Goal: Task Accomplishment & Management: Complete application form

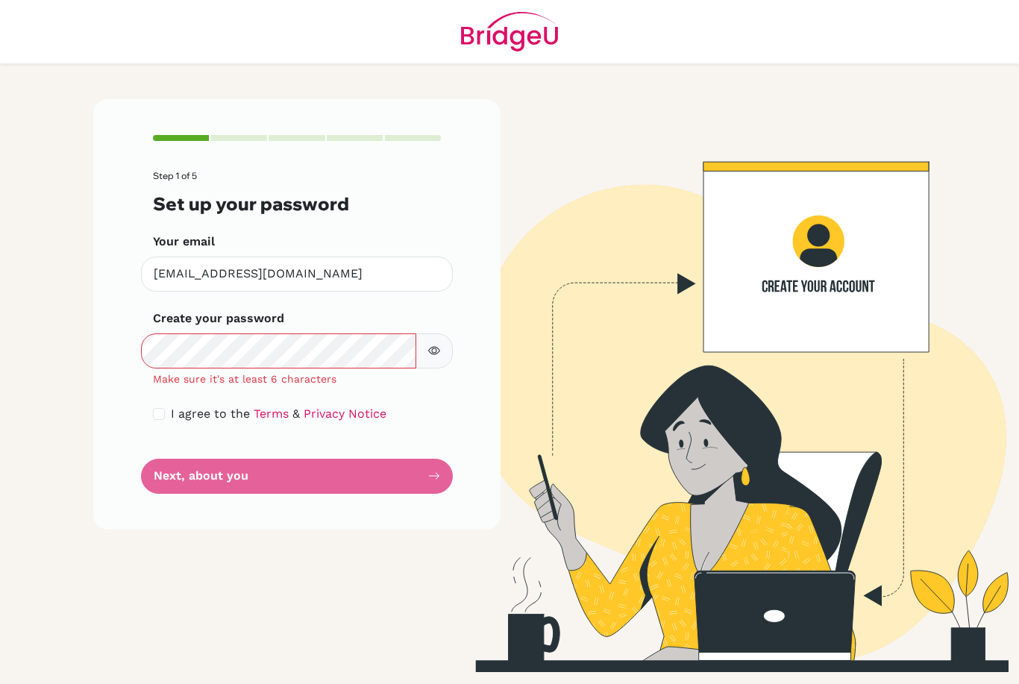
scroll to position [193, 0]
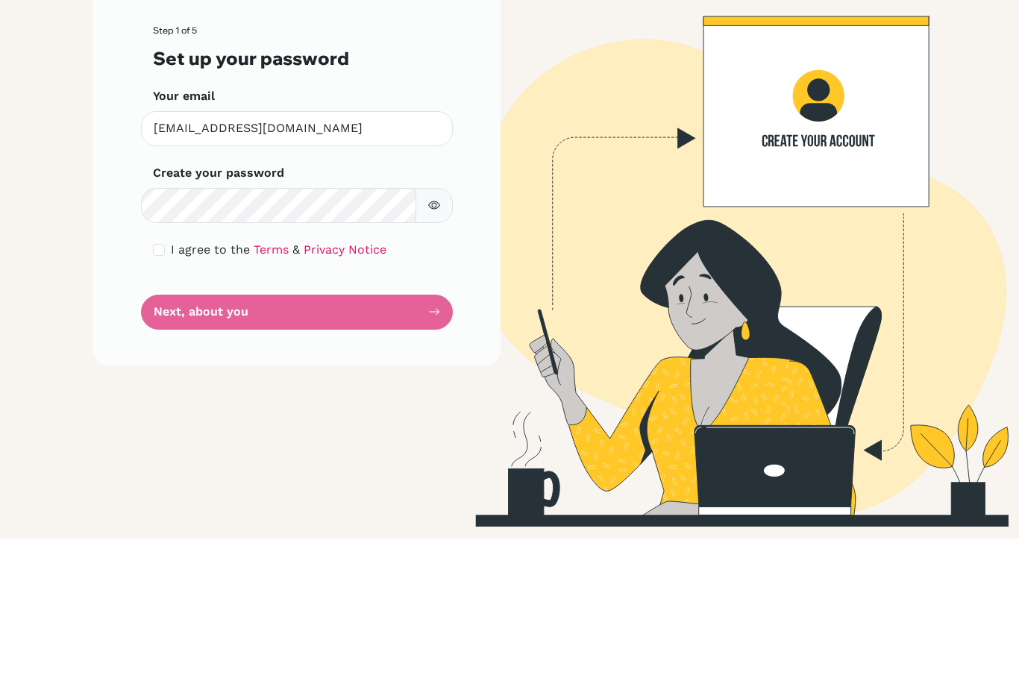
click at [450, 333] on button "button" at bounding box center [433, 350] width 37 height 35
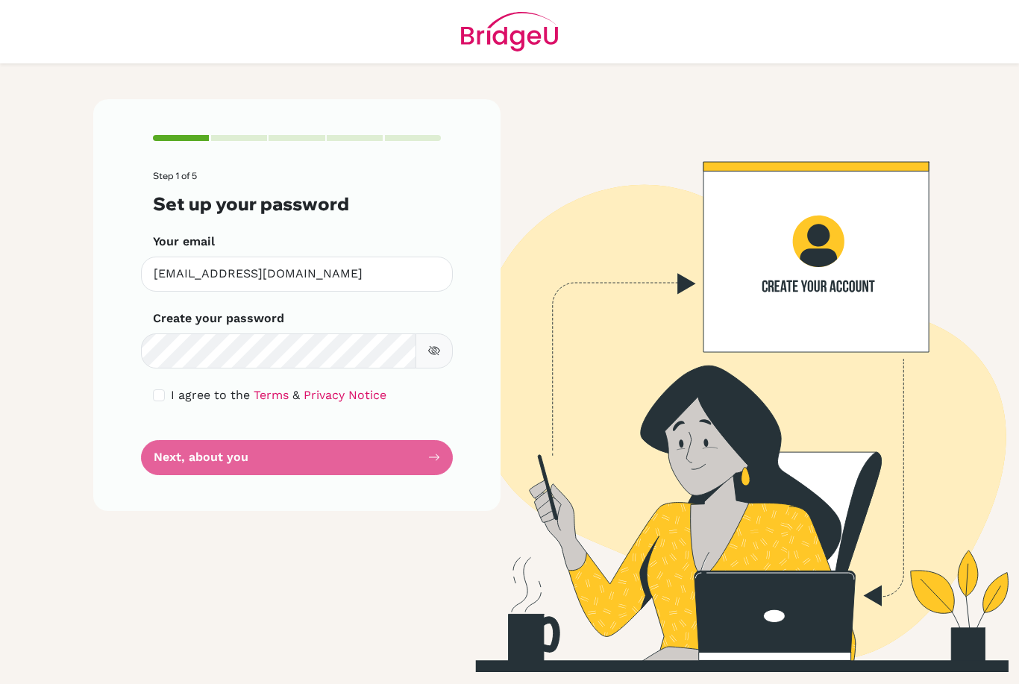
click at [445, 333] on button "button" at bounding box center [433, 350] width 37 height 35
click at [160, 389] on input "checkbox" at bounding box center [159, 395] width 12 height 12
checkbox input "true"
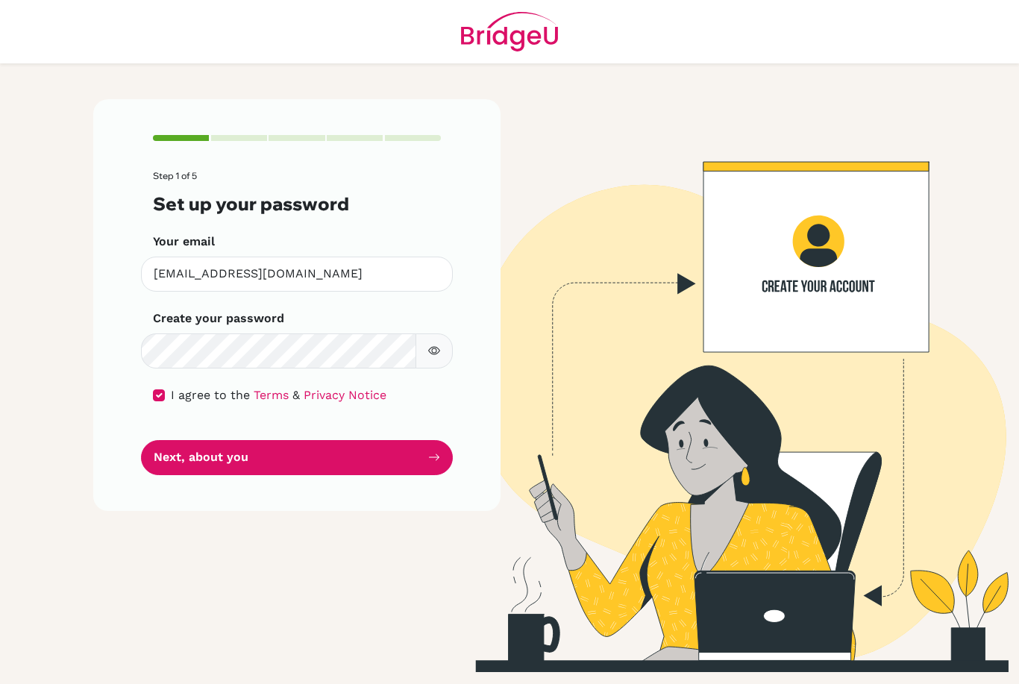
click at [400, 440] on button "Next, about you" at bounding box center [297, 457] width 312 height 35
click at [184, 440] on button "Next, about you" at bounding box center [297, 457] width 312 height 35
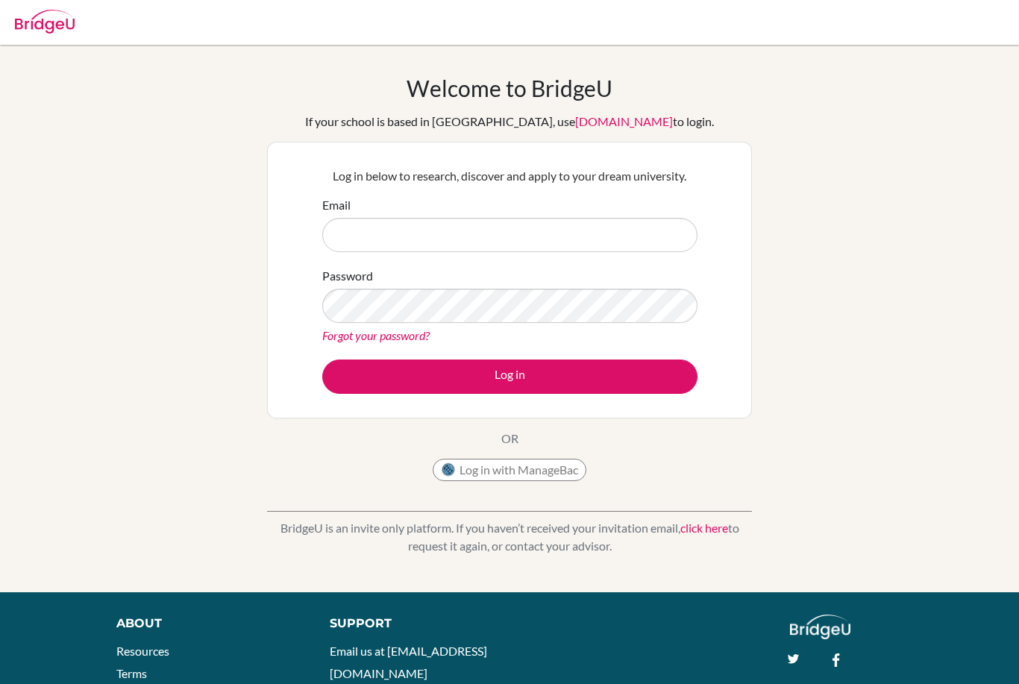
click at [644, 240] on input "Email" at bounding box center [509, 235] width 375 height 34
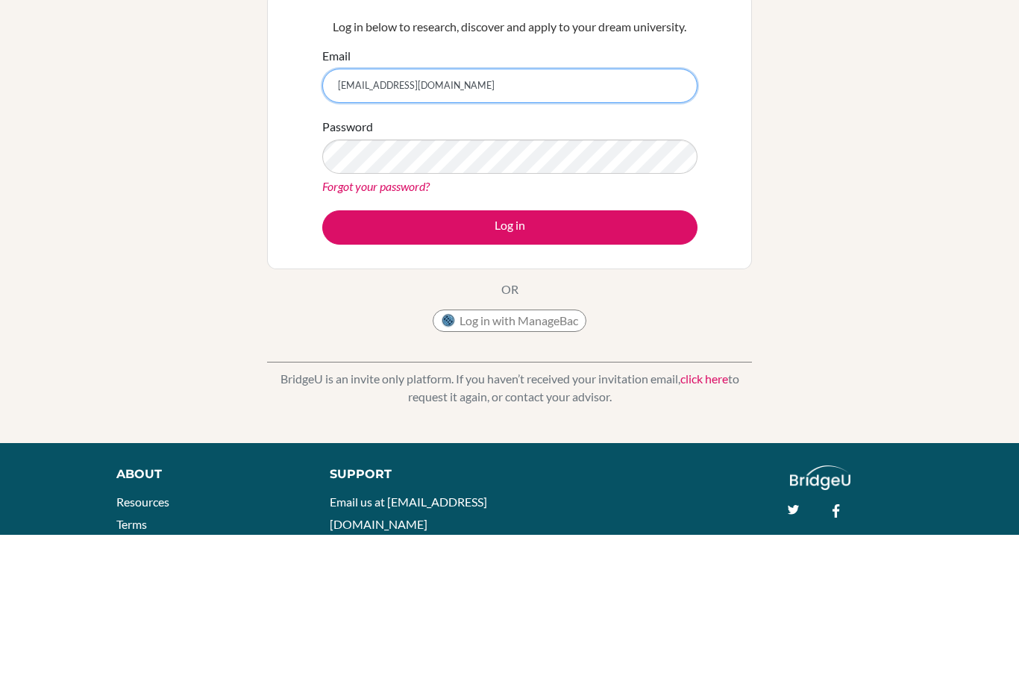
click at [643, 218] on input "ali.altahri@amb.sch.ar" at bounding box center [509, 235] width 375 height 34
type input "[EMAIL_ADDRESS][DOMAIN_NAME]"
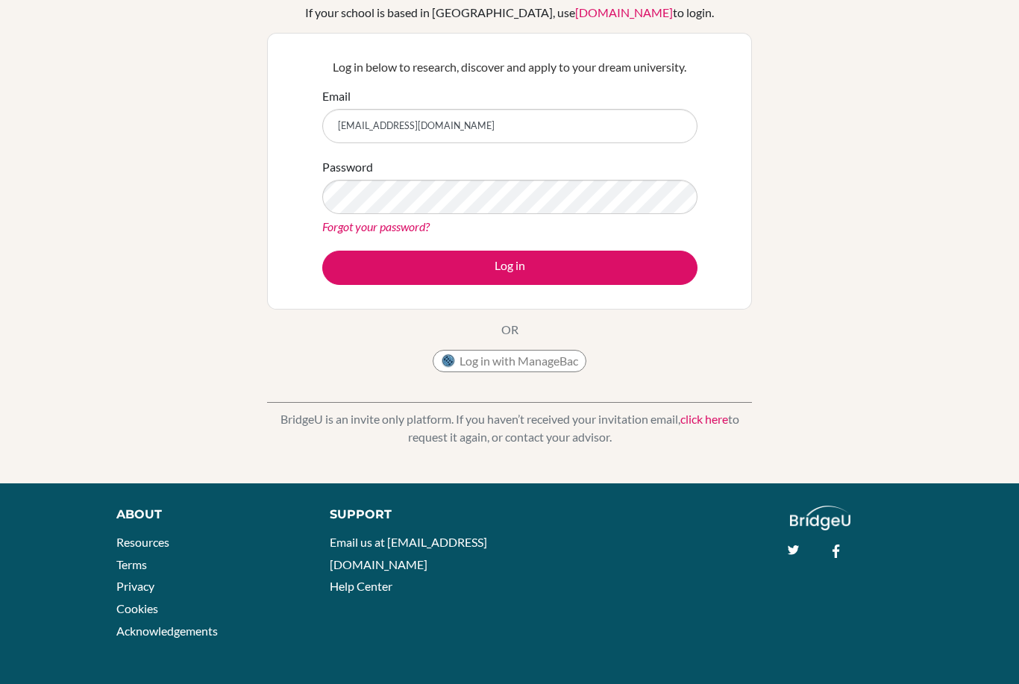
click at [667, 267] on button "Log in" at bounding box center [509, 268] width 375 height 34
